Goal: Information Seeking & Learning: Learn about a topic

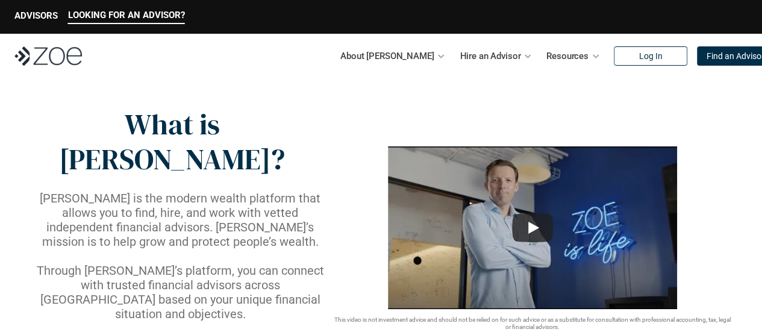
click at [298, 191] on p "[PERSON_NAME] is the modern wealth platform that allows you to find, hire, and …" at bounding box center [180, 220] width 303 height 58
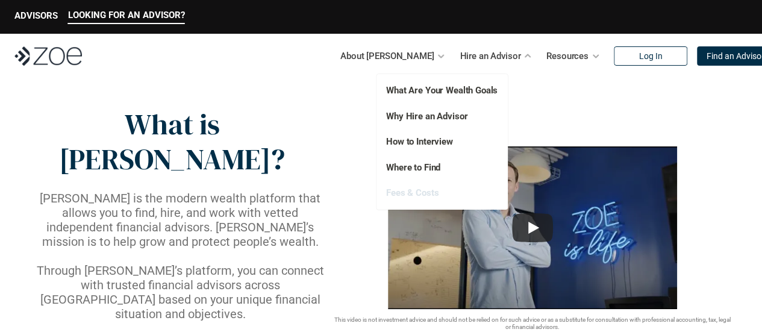
click at [423, 194] on link "Fees & Costs" at bounding box center [412, 192] width 52 height 11
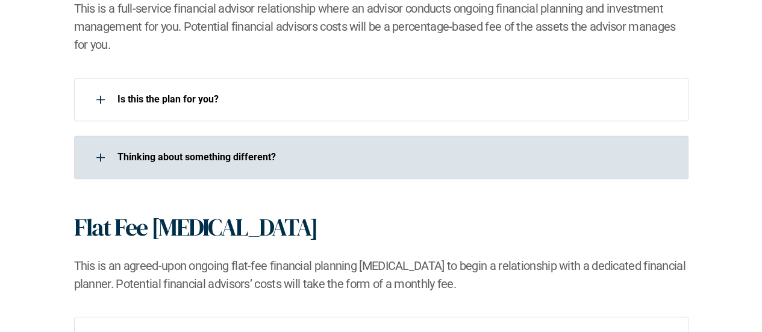
scroll to position [920, 0]
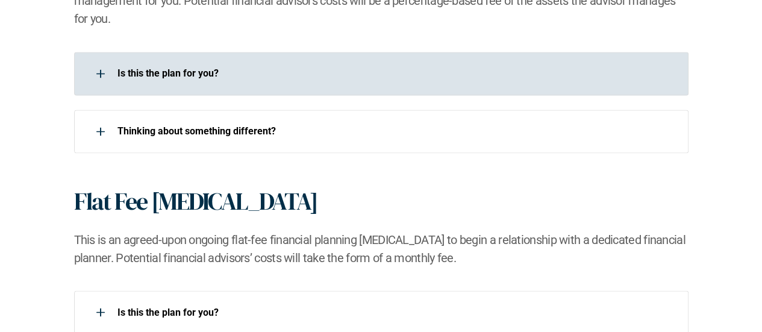
click at [244, 80] on div "Is this the plan for you?​" at bounding box center [373, 73] width 598 height 24
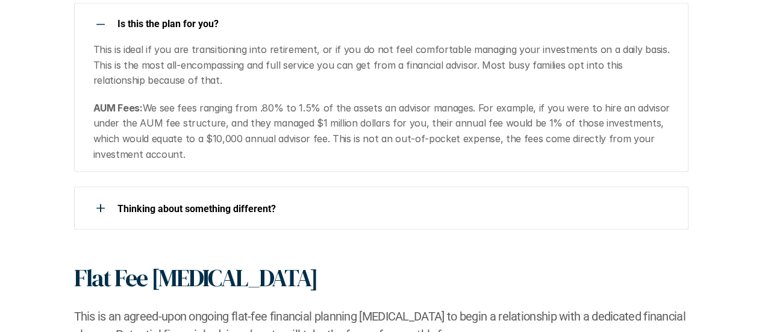
scroll to position [972, 0]
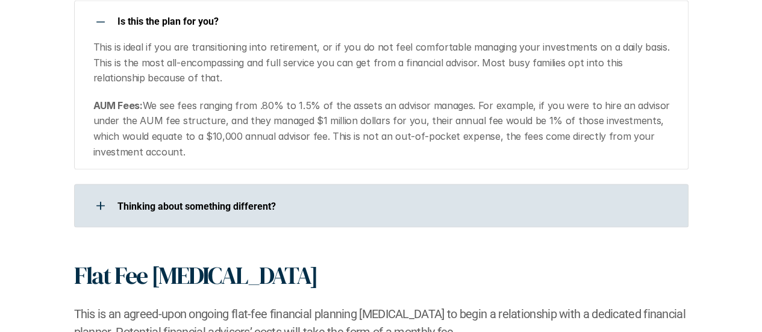
click at [271, 202] on p "​Thinking about something different?​" at bounding box center [394, 205] width 555 height 11
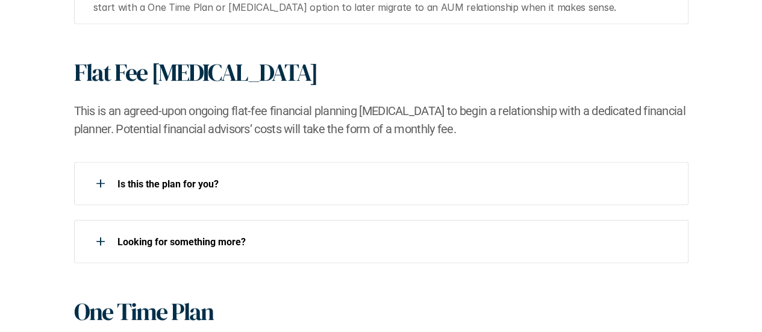
scroll to position [1213, 0]
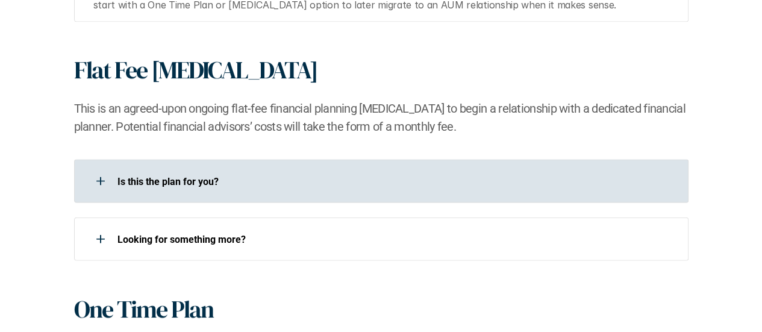
click at [154, 173] on div "Is this the plan for you?​" at bounding box center [373, 181] width 598 height 24
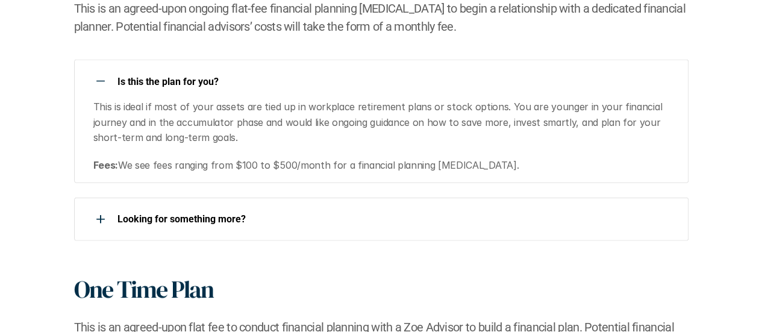
scroll to position [1316, 0]
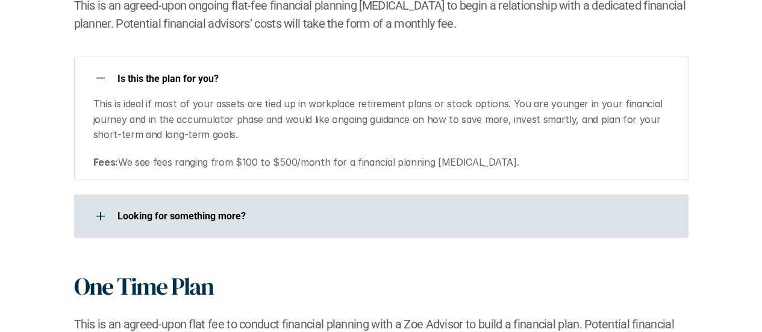
click at [229, 215] on p "Looking for something more?​" at bounding box center [394, 215] width 555 height 11
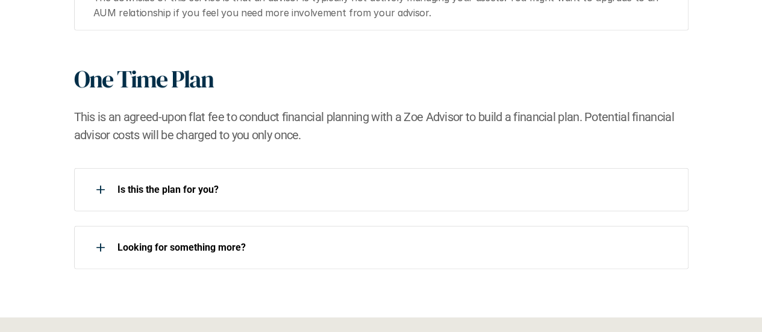
scroll to position [1573, 0]
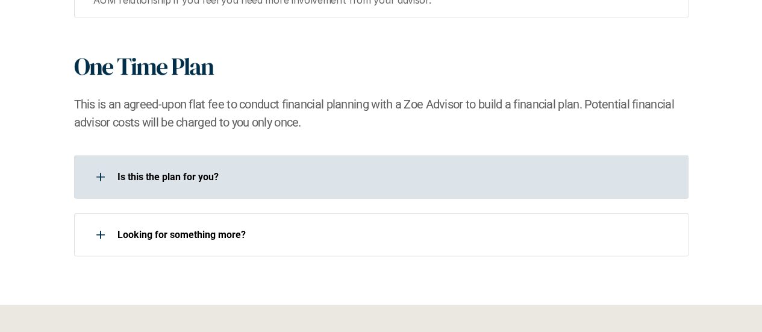
click at [214, 184] on div "Is this the plan for you?​" at bounding box center [373, 177] width 598 height 24
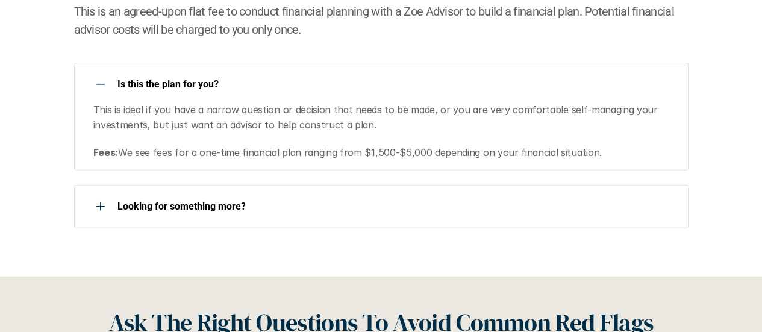
scroll to position [1666, 0]
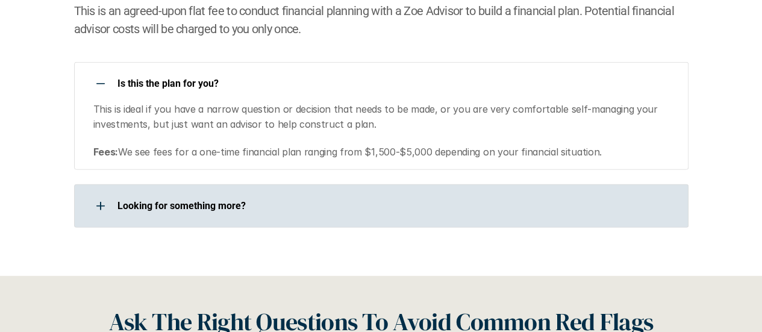
click at [179, 203] on p "Looking for something more?​" at bounding box center [394, 205] width 555 height 11
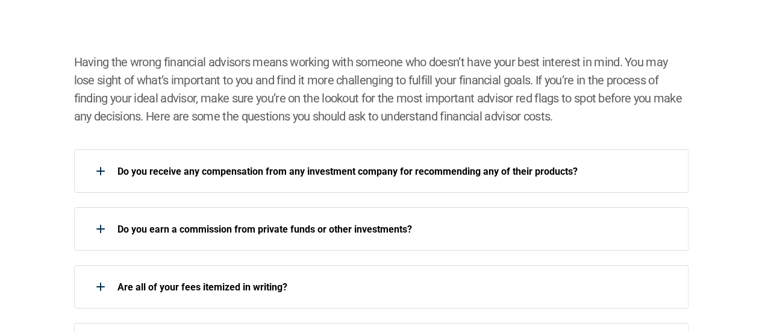
scroll to position [2097, 0]
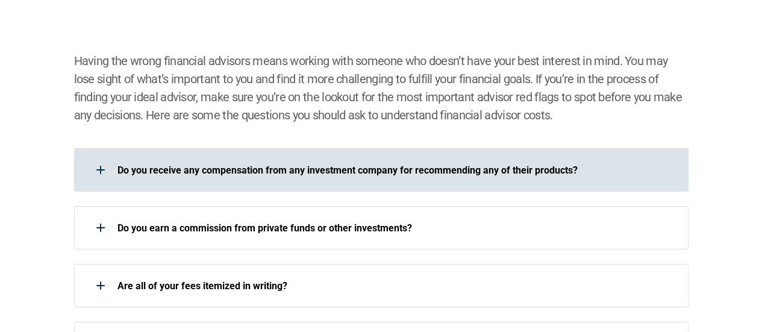
click at [243, 175] on p "Do you receive any compensation from any investment company for recommending an…" at bounding box center [394, 169] width 555 height 11
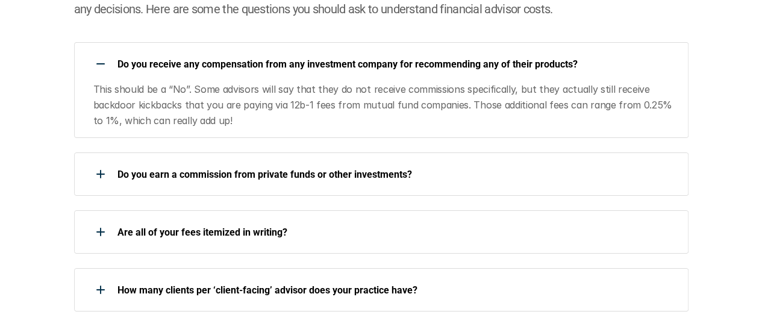
scroll to position [2184, 0]
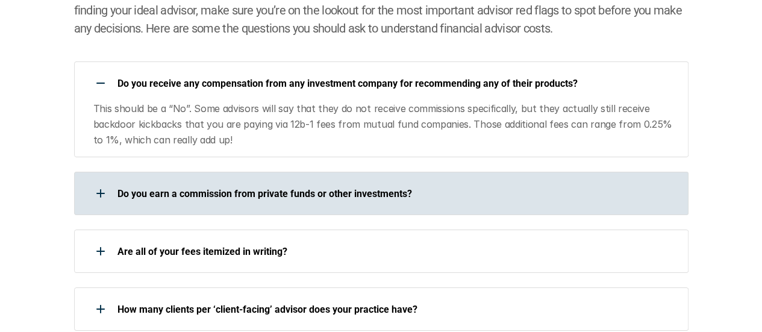
click at [247, 190] on p "Do you earn a commission from private funds or other investments?" at bounding box center [394, 193] width 555 height 11
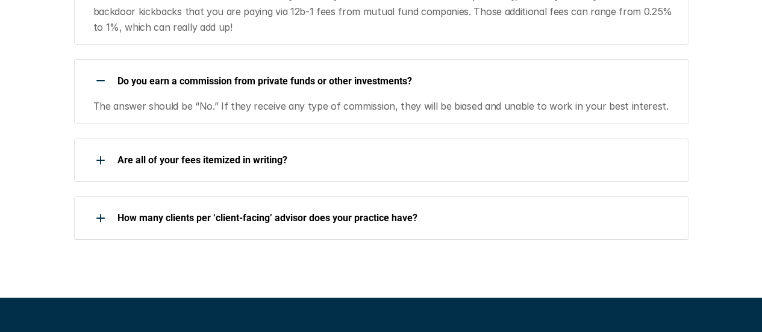
scroll to position [2297, 0]
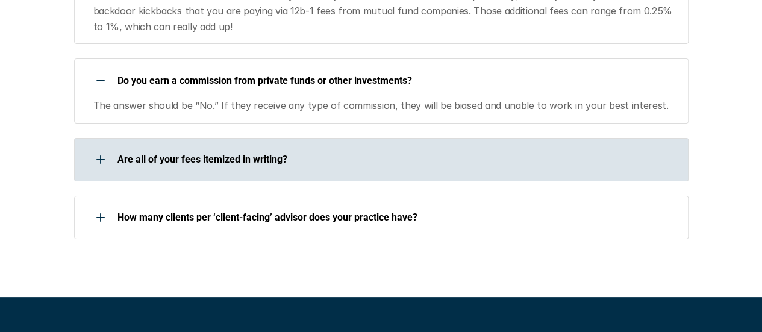
click at [269, 155] on p "Are all of your fees itemized in writing?" at bounding box center [394, 159] width 555 height 11
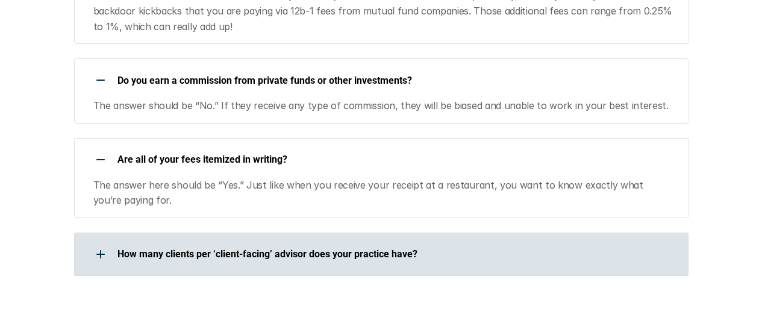
click at [252, 249] on p "How many clients per ‘client-facing’ advisor does your practice have?" at bounding box center [394, 253] width 555 height 11
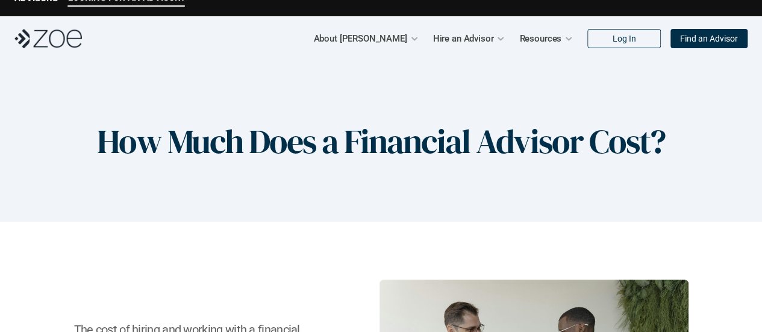
scroll to position [0, 0]
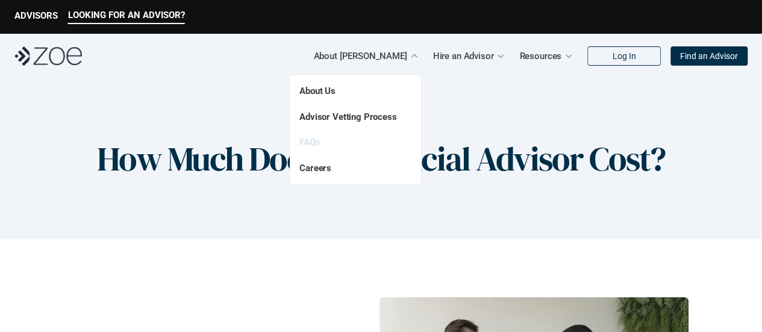
click at [311, 140] on link "FAQs" at bounding box center [309, 142] width 20 height 11
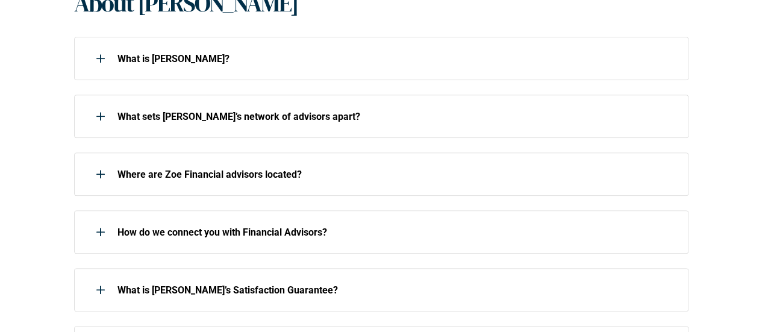
scroll to position [309, 0]
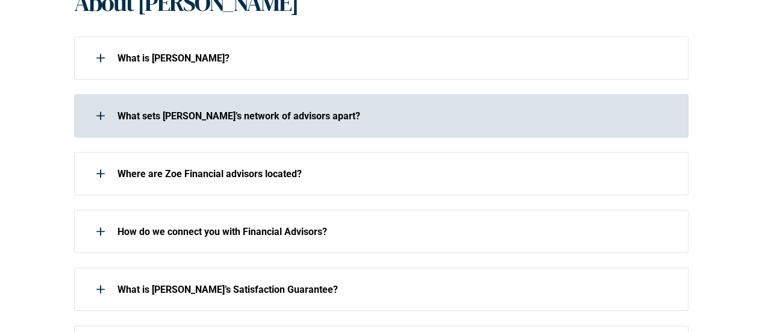
click at [295, 108] on div "What sets [PERSON_NAME]’s network of advisors apart?" at bounding box center [373, 116] width 598 height 24
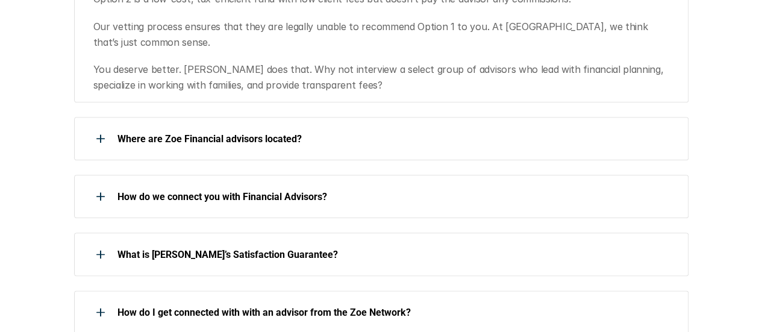
scroll to position [607, 0]
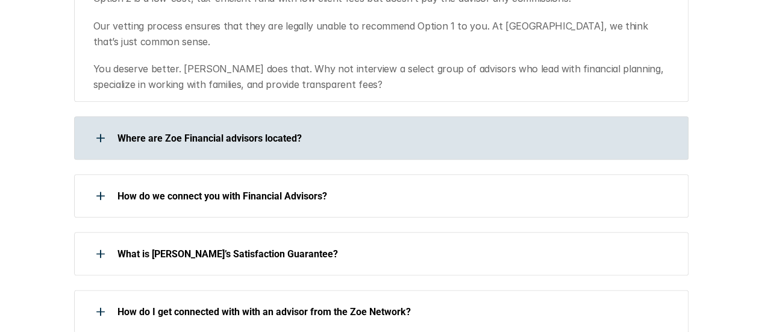
click at [266, 132] on p "Where are Zoe Financial advisors located?" at bounding box center [394, 137] width 555 height 11
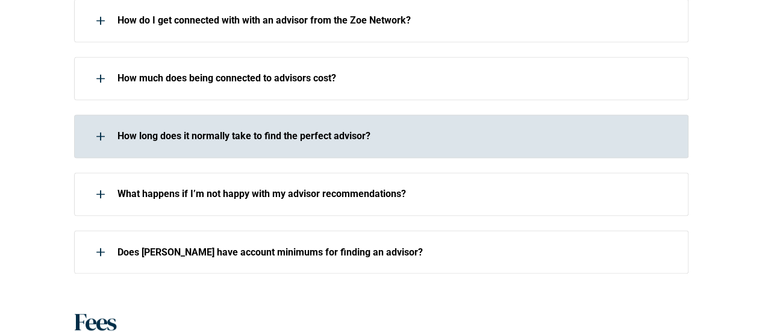
scroll to position [942, 0]
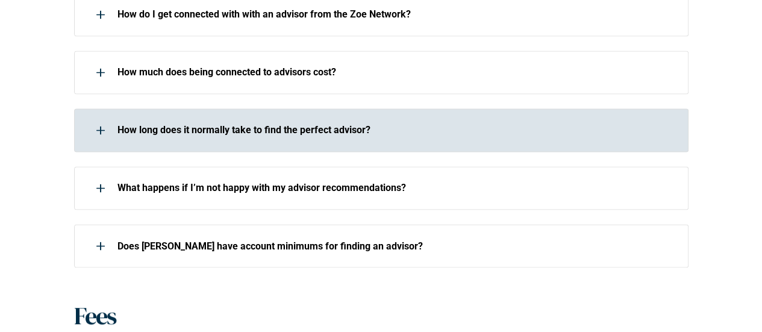
click at [282, 124] on p "How long does it normally take to find the perfect advisor?" at bounding box center [394, 129] width 555 height 11
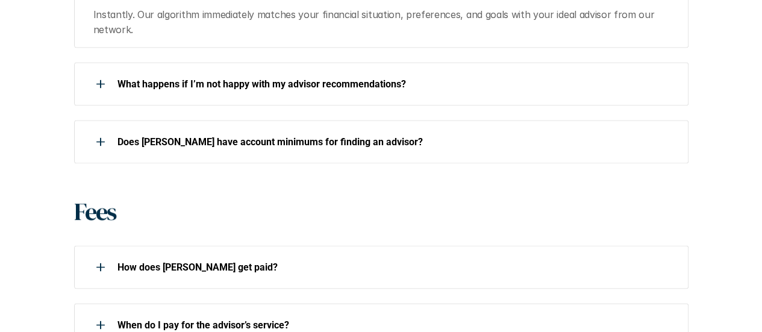
scroll to position [1083, 0]
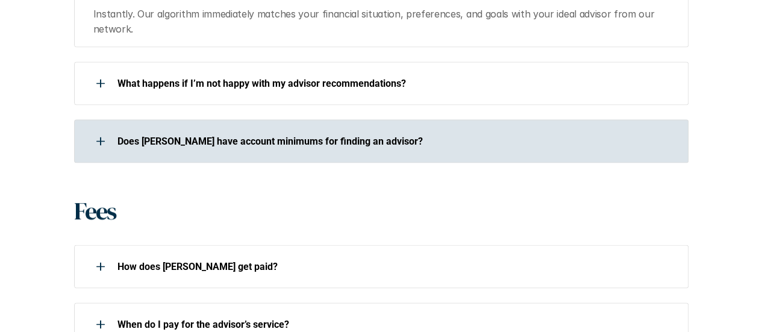
click at [325, 135] on p "Does [PERSON_NAME] have account minimums for finding an advisor?" at bounding box center [394, 140] width 555 height 11
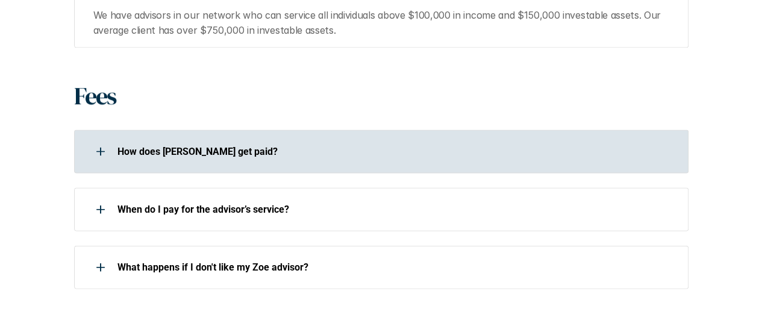
scroll to position [1237, 0]
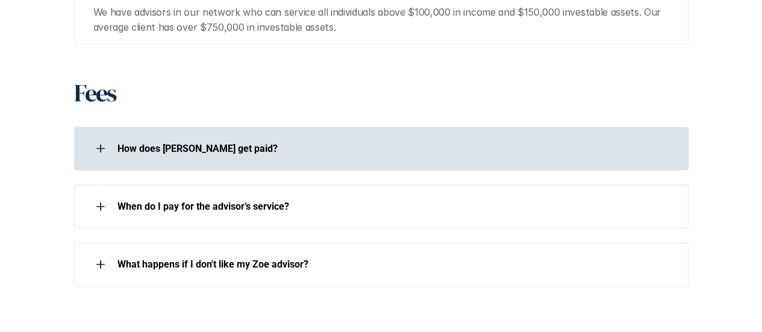
click at [306, 144] on div "How does [PERSON_NAME] get paid?" at bounding box center [373, 149] width 598 height 24
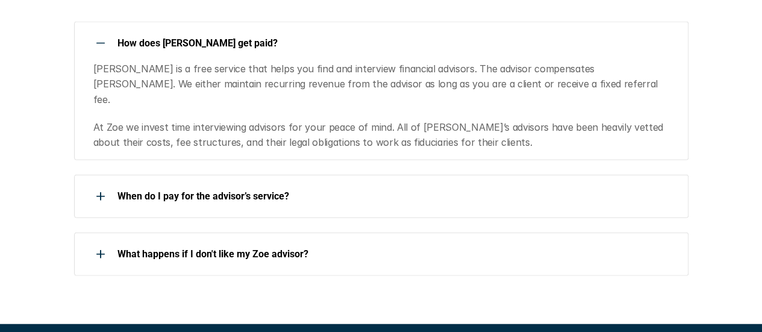
scroll to position [1343, 0]
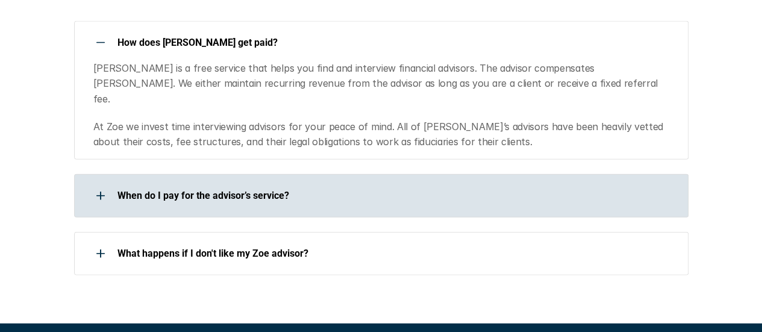
click at [214, 176] on div "When do I pay for the advisor’s service?" at bounding box center [381, 195] width 614 height 43
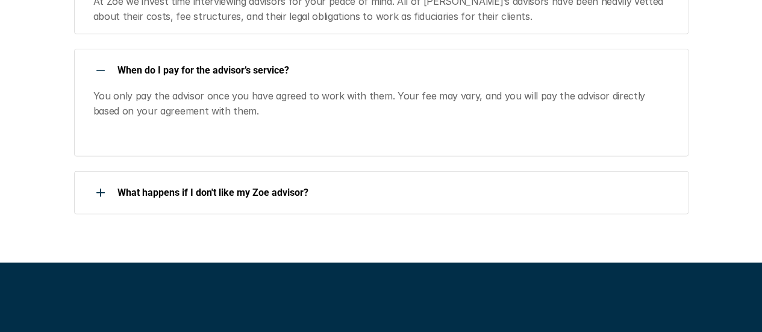
scroll to position [1495, 0]
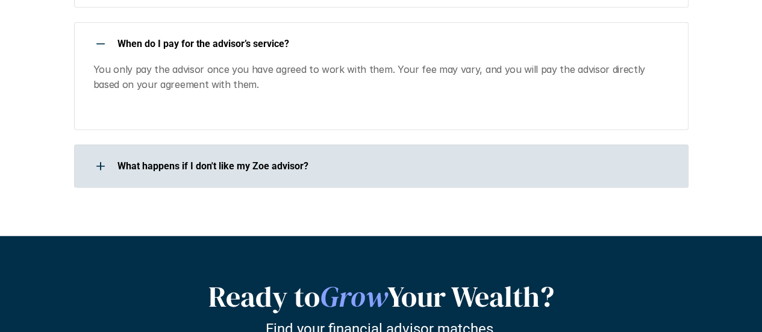
click at [260, 160] on p "What happens if I don't like my Zoe advisor?" at bounding box center [394, 165] width 555 height 11
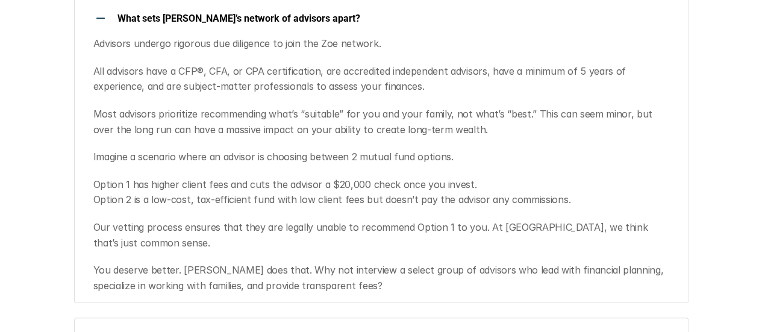
scroll to position [0, 0]
